Goal: Communication & Community: Answer question/provide support

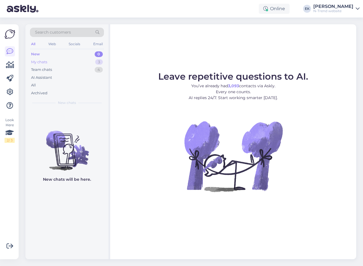
click at [47, 63] on div "My chats" at bounding box center [39, 62] width 16 height 6
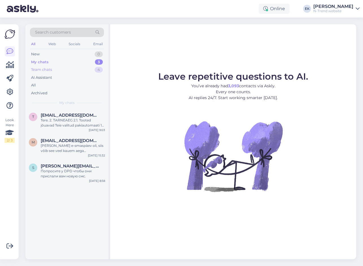
click at [42, 70] on div "Team chats" at bounding box center [41, 70] width 21 height 6
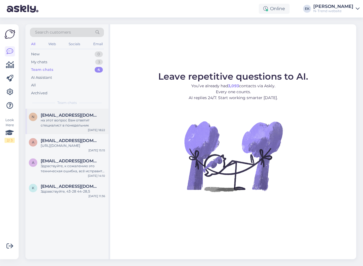
click at [72, 120] on div "на этот вопрос Вам ответит специалист в понедельник" at bounding box center [73, 123] width 64 height 10
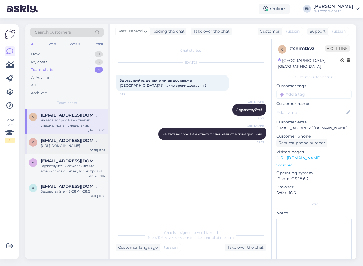
click at [64, 148] on div "[URL][DOMAIN_NAME]" at bounding box center [73, 145] width 64 height 5
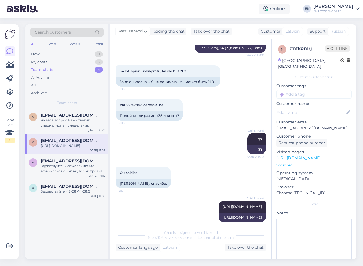
scroll to position [373, 0]
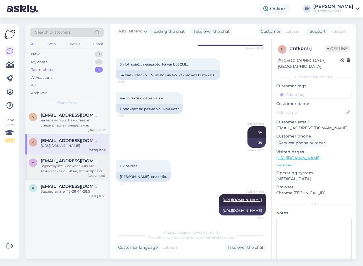
click at [67, 169] on div "Здраствуйте, к сожалению это техническая ошибка, всё исправить сможем только в …" at bounding box center [73, 168] width 64 height 10
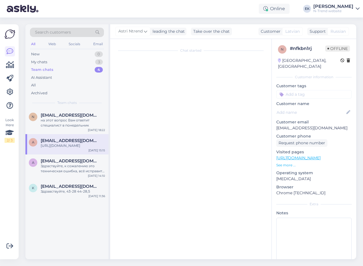
scroll to position [6, 0]
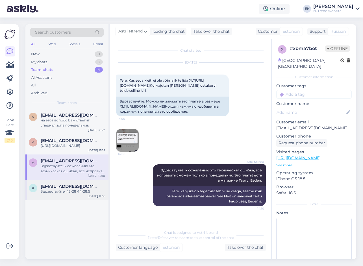
click at [60, 194] on div "Здравствуйте, 43-28 44-28,5" at bounding box center [73, 191] width 64 height 5
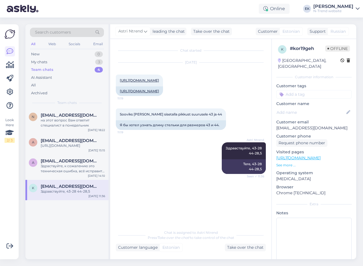
scroll to position [0, 0]
click at [73, 172] on div "Здраствуйте, к сожалению это техническая ошибка, всё исправить сможем только в …" at bounding box center [73, 168] width 64 height 10
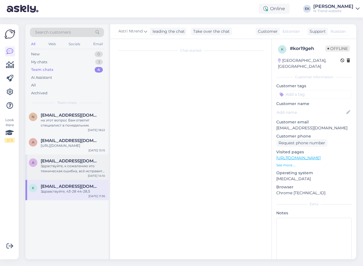
scroll to position [6, 0]
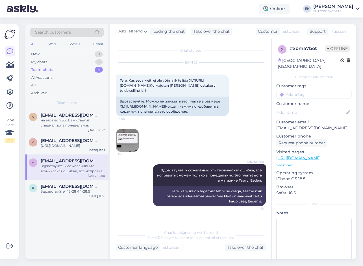
click at [126, 151] on img at bounding box center [127, 140] width 23 height 23
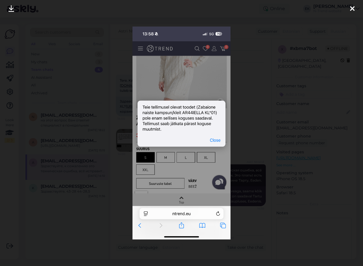
click at [351, 10] on icon at bounding box center [352, 8] width 5 height 7
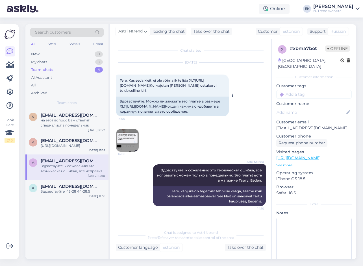
click at [153, 107] on div "Здравствуйте. Можно ли заказать это платье в размере XL? [URL][DOMAIN_NAME] Ког…" at bounding box center [172, 106] width 113 height 20
click at [153, 107] on link "[URL][DOMAIN_NAME]" at bounding box center [145, 106] width 39 height 4
click at [243, 245] on div "Take over the chat" at bounding box center [245, 247] width 41 height 8
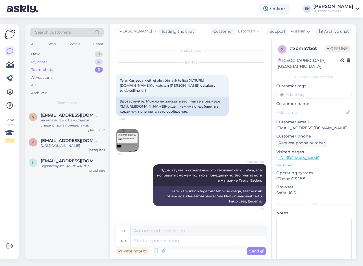
click at [43, 61] on div "My chats" at bounding box center [39, 62] width 16 height 6
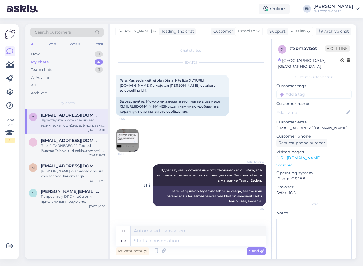
scroll to position [0, 0]
click at [302, 33] on span "Russian" at bounding box center [297, 31] width 15 height 6
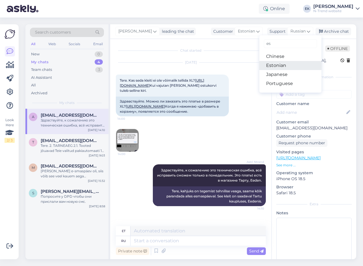
type input "es"
click at [290, 62] on link "Estonian" at bounding box center [290, 65] width 62 height 9
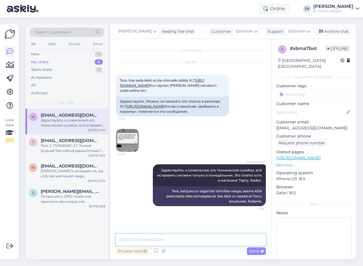
click at [139, 241] on textarea at bounding box center [191, 240] width 150 height 12
type textarea "Tere. Nüüd peaks olema probleem lahendatud. Saate lisada toote ostukorvi."
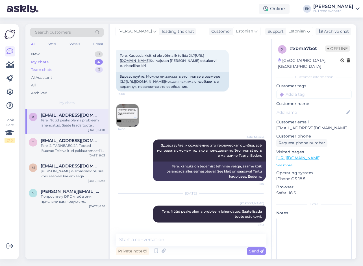
click at [41, 68] on div "Team chats" at bounding box center [41, 70] width 21 height 6
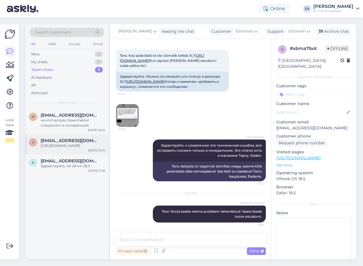
click at [63, 148] on div "[URL][DOMAIN_NAME]" at bounding box center [73, 145] width 64 height 5
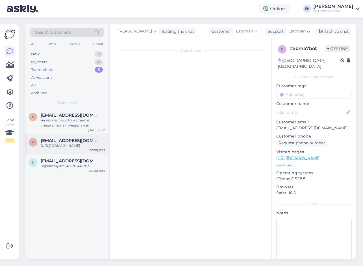
scroll to position [373, 0]
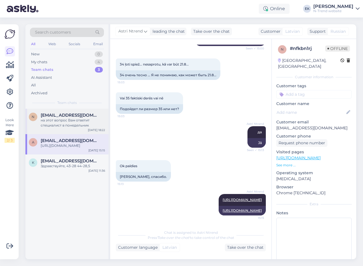
click at [72, 122] on div "на этот вопрос Вам ответит специалист в понедельник" at bounding box center [73, 123] width 64 height 10
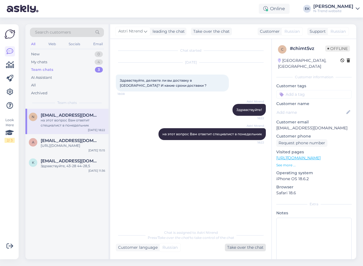
click at [234, 247] on div "Take over the chat" at bounding box center [245, 247] width 41 height 8
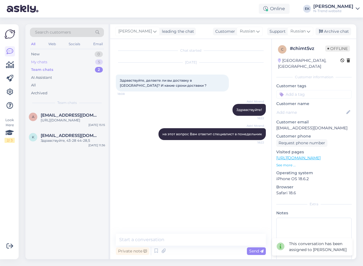
click at [47, 63] on div "My chats" at bounding box center [39, 62] width 16 height 6
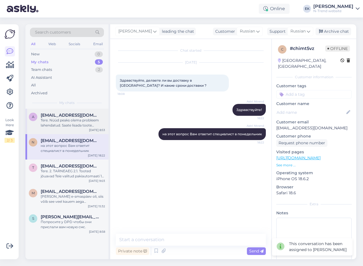
click at [62, 123] on div "Tere. Nüüd peaks olema probleem lahendatud. Saate lisada toote ostukorvi." at bounding box center [73, 123] width 64 height 10
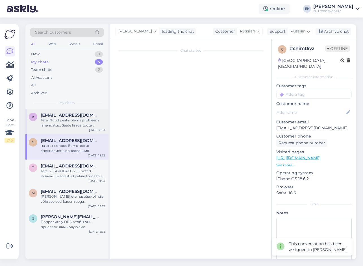
scroll to position [40, 0]
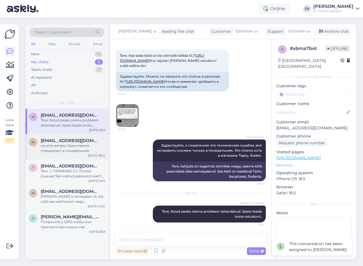
click at [74, 147] on div "на этот вопрос Вам ответит специалист в понедельник" at bounding box center [73, 148] width 64 height 10
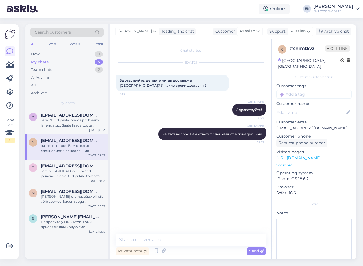
click at [131, 80] on span "Здравствуйте, делаете ли вы доставку в [GEOGRAPHIC_DATA]? И какие сроки доставк…" at bounding box center [163, 82] width 87 height 9
copy span "Здравствуйте"
click at [145, 240] on textarea at bounding box center [191, 240] width 150 height 12
paste textarea "Здравствуйте"
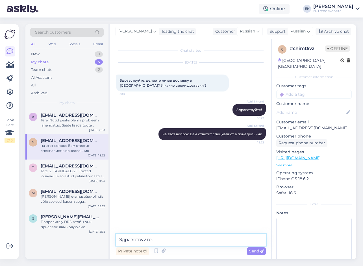
paste textarea "Да, есть доставка в [GEOGRAPHIC_DATA]"
type textarea "Здравствуйте. Да, есть доставка в [GEOGRAPHIC_DATA]"
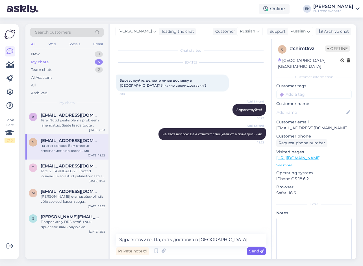
click at [257, 251] on span "Send" at bounding box center [256, 250] width 14 height 5
